Goal: Find specific page/section: Find specific page/section

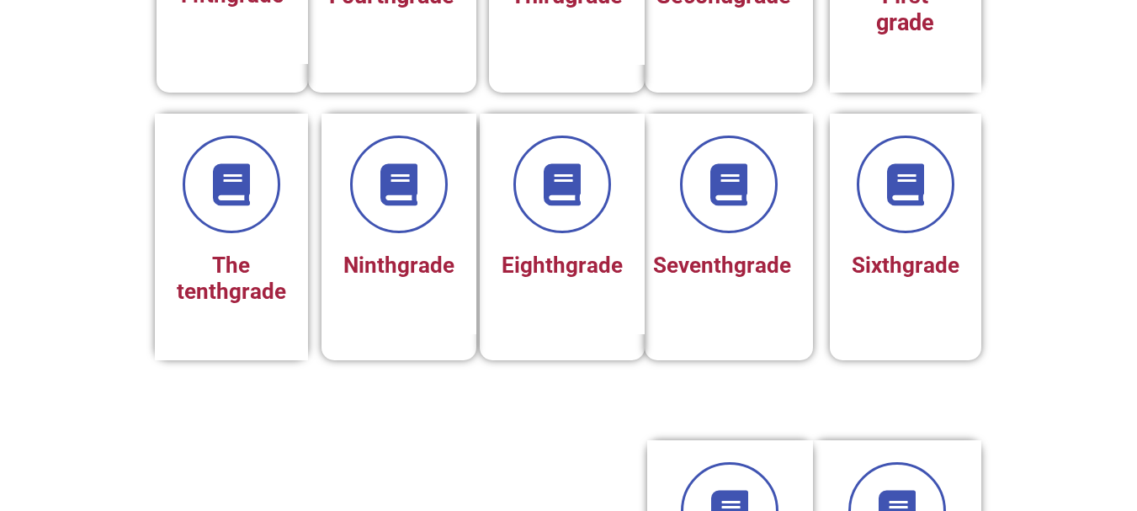
scroll to position [662, 0]
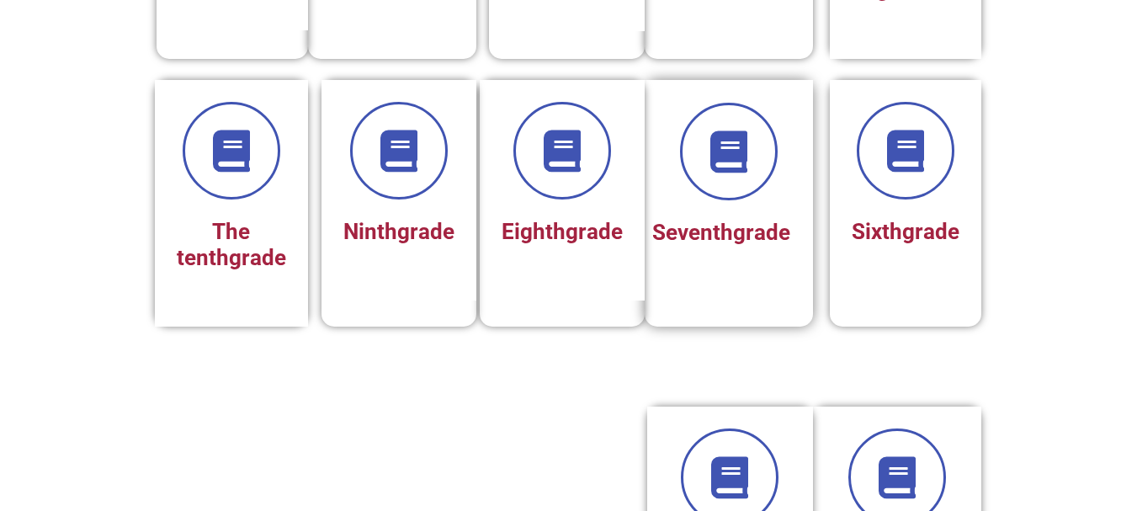
click at [733, 245] on font "grade" at bounding box center [761, 232] width 57 height 25
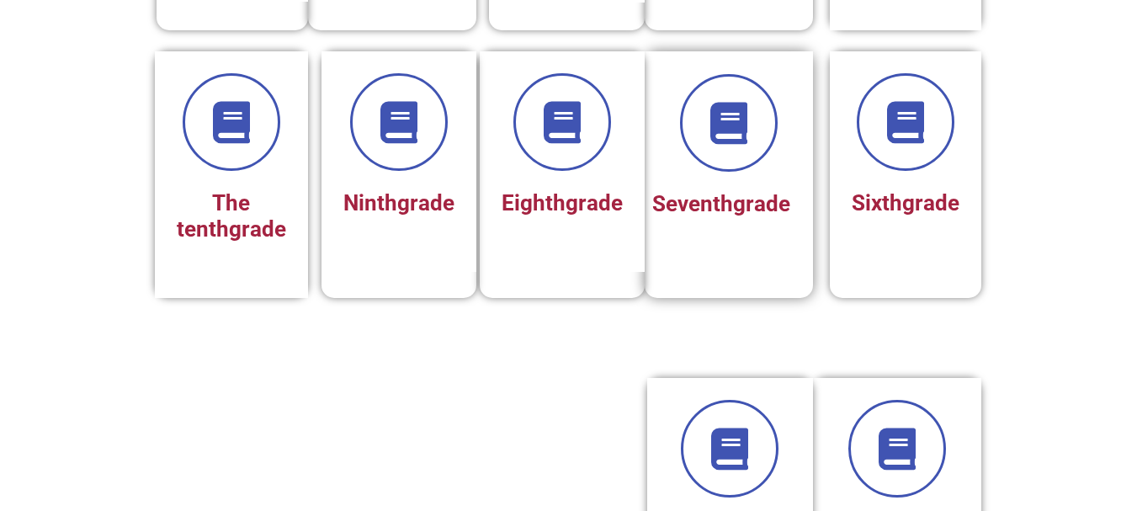
scroll to position [635, 0]
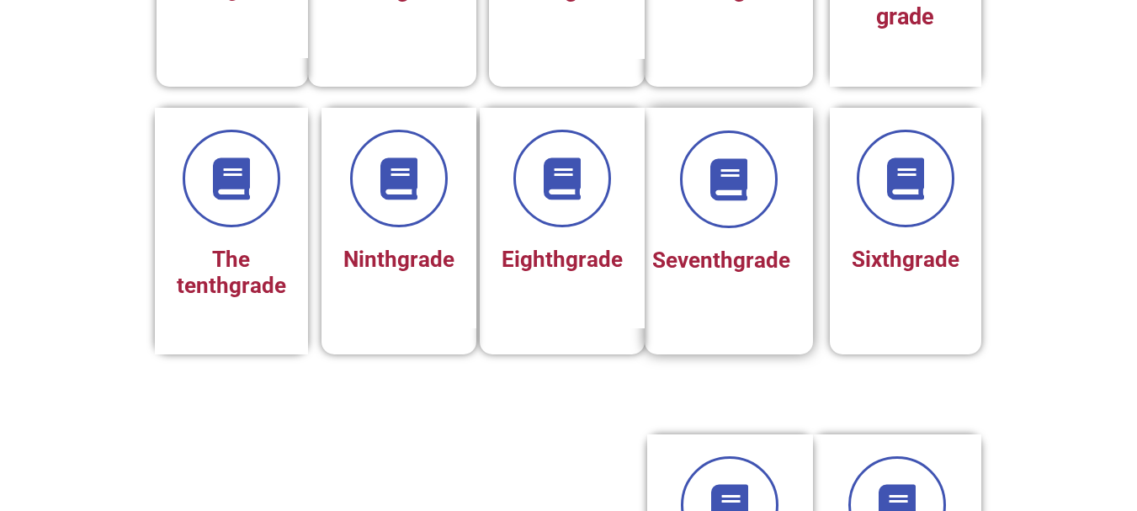
click at [733, 273] on font "grade" at bounding box center [761, 259] width 57 height 25
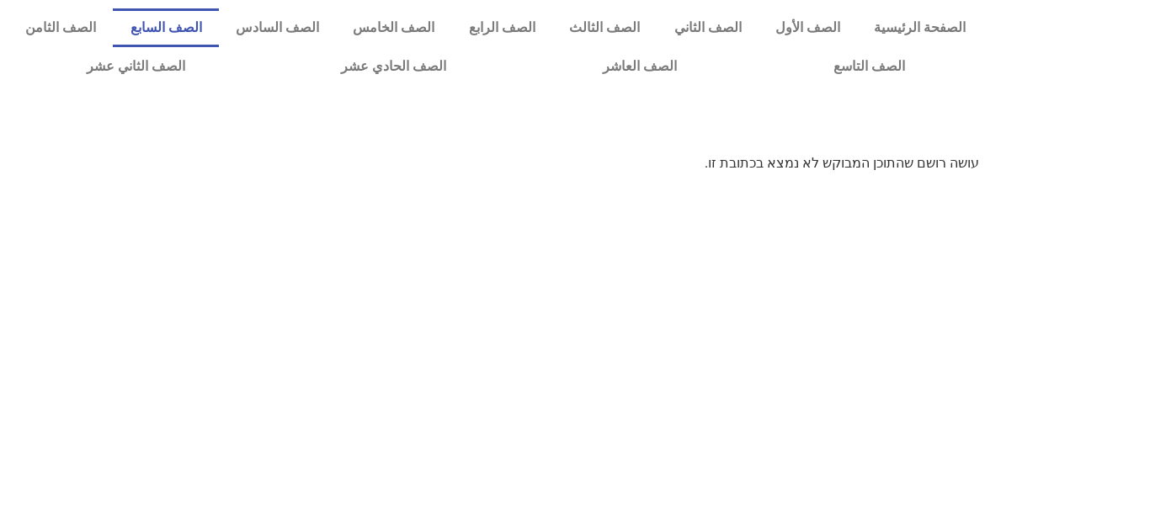
click at [218, 24] on link "الصف السابع" at bounding box center [165, 27] width 105 height 39
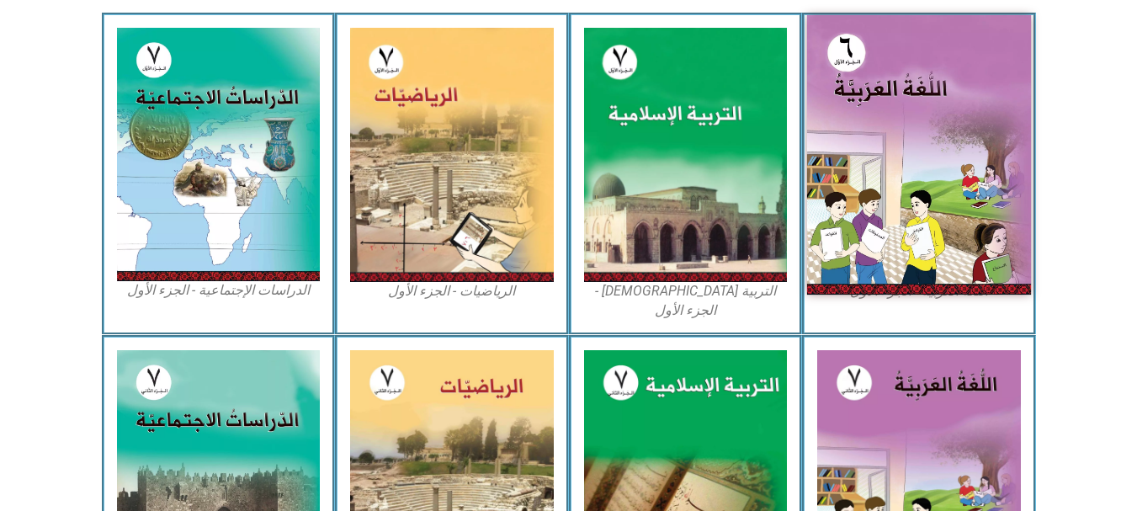
scroll to position [511, 0]
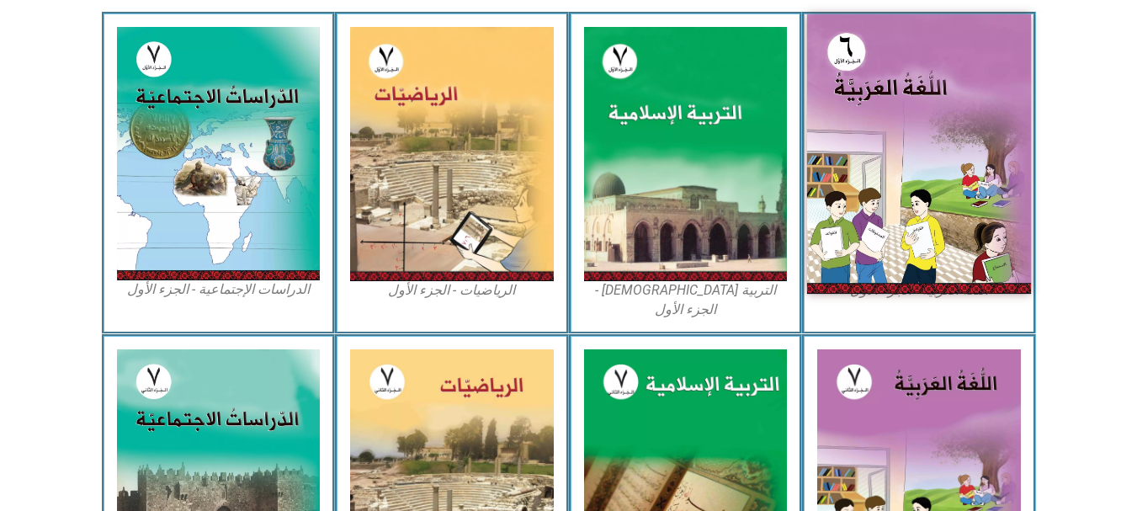
click at [908, 284] on img at bounding box center [919, 153] width 224 height 279
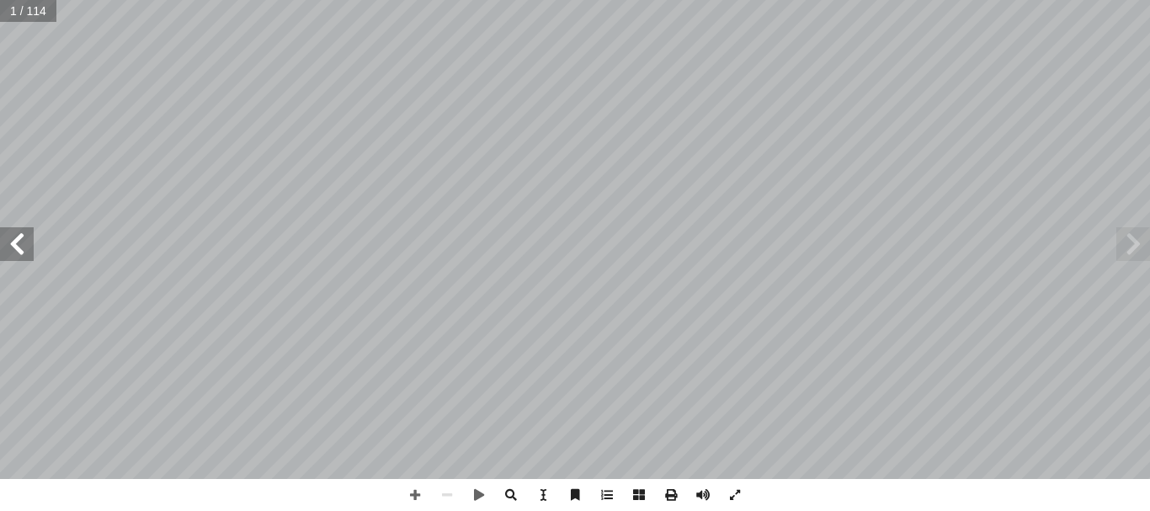
click at [16, 241] on span at bounding box center [17, 244] width 34 height 34
click at [8, 250] on span at bounding box center [17, 244] width 34 height 34
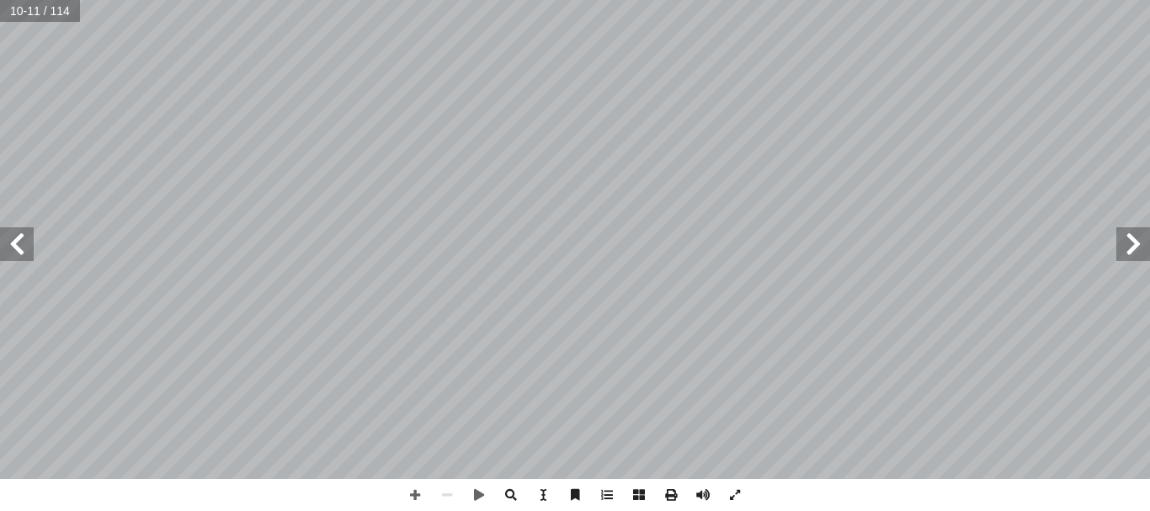
click at [1148, 244] on span at bounding box center [1133, 244] width 34 height 34
click at [409, 495] on span at bounding box center [415, 495] width 32 height 32
